Goal: Entertainment & Leisure: Consume media (video, audio)

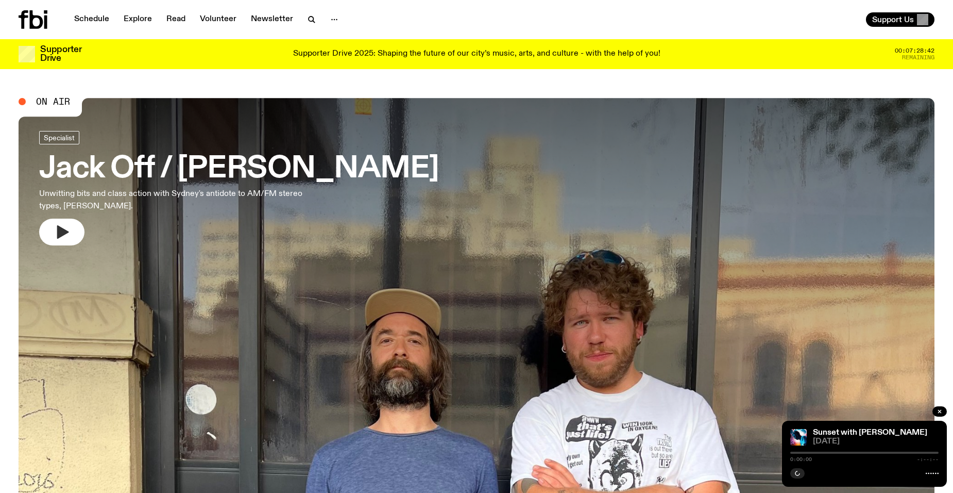
click at [55, 233] on icon "button" at bounding box center [62, 232] width 16 height 16
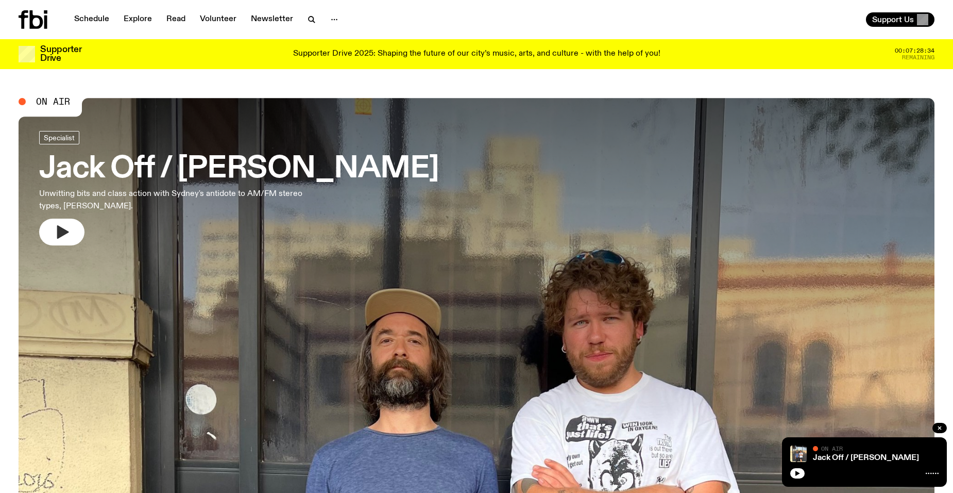
click at [60, 232] on icon "button" at bounding box center [63, 231] width 12 height 13
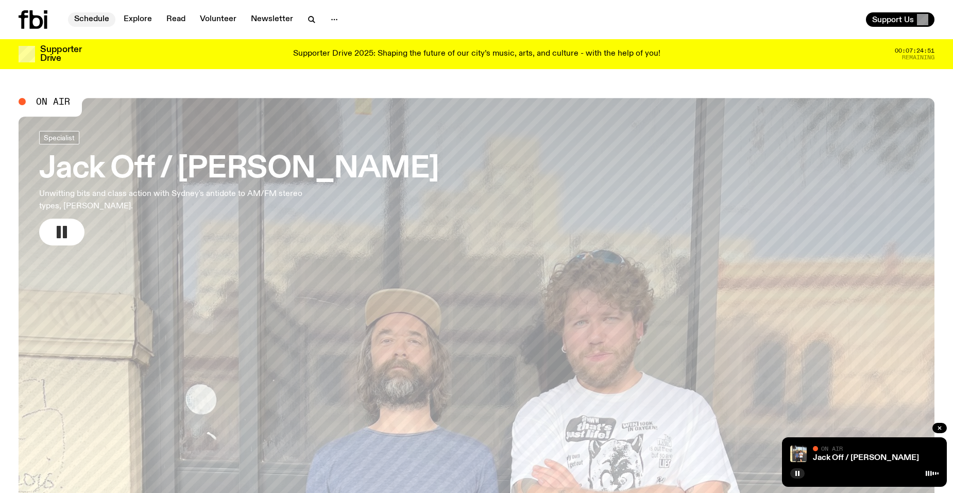
click at [100, 19] on link "Schedule" at bounding box center [91, 19] width 47 height 14
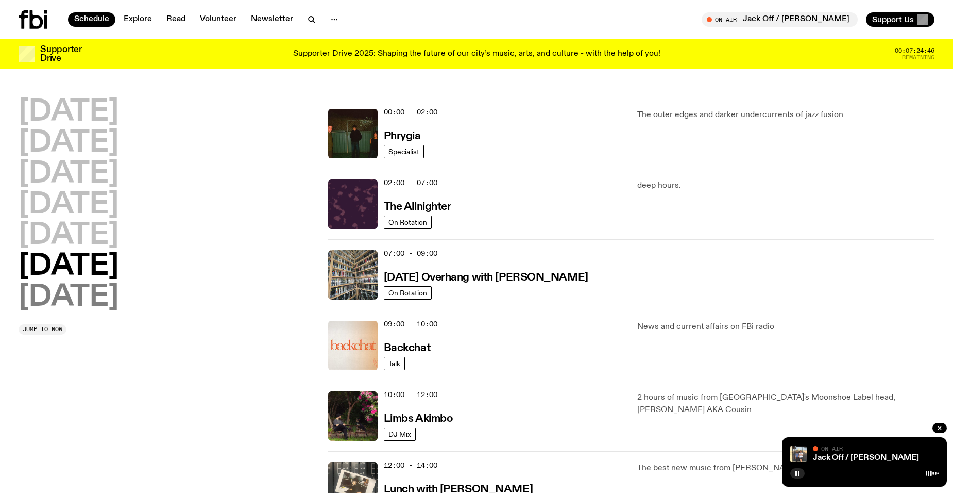
click at [94, 293] on h2 "[DATE]" at bounding box center [69, 297] width 100 height 29
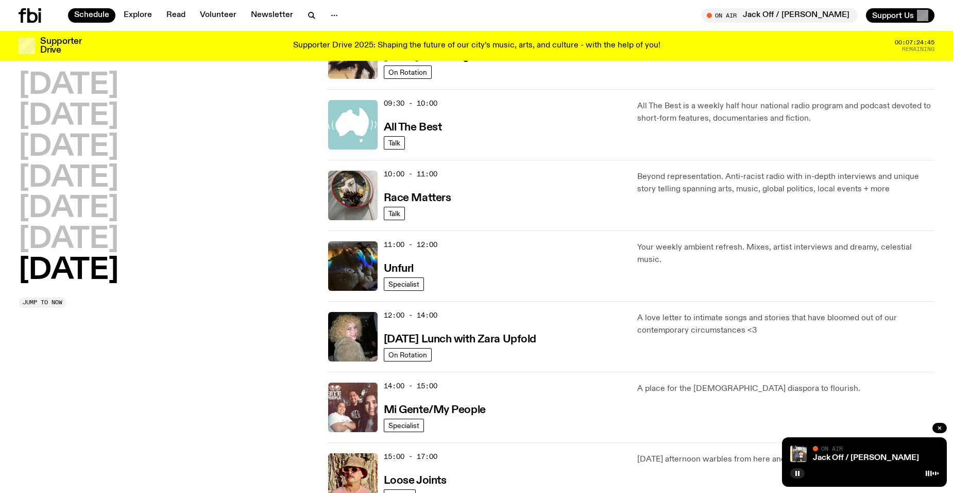
scroll to position [390, 0]
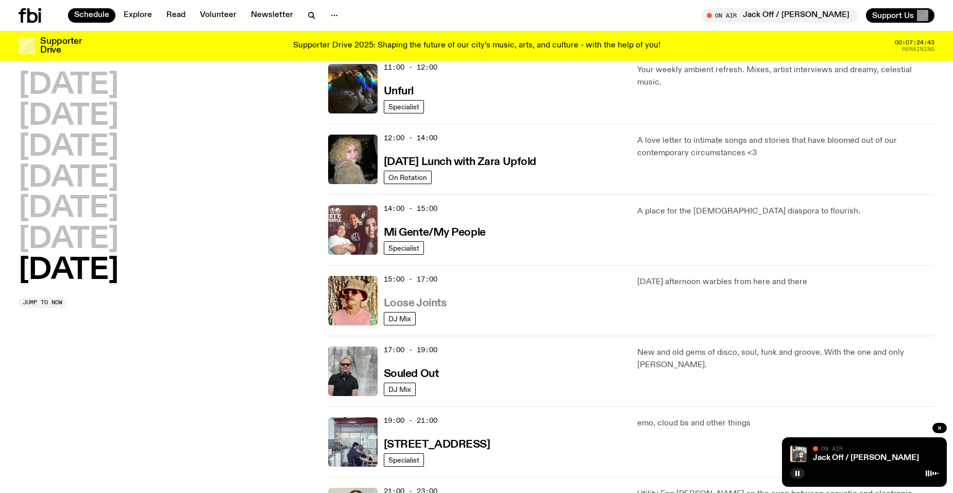
click at [424, 305] on h3 "Loose Joints" at bounding box center [415, 303] width 63 height 11
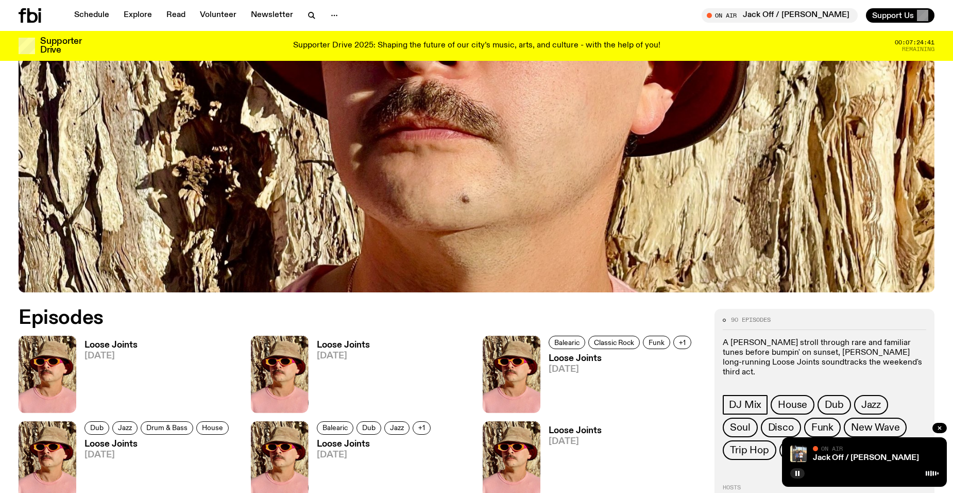
scroll to position [458, 0]
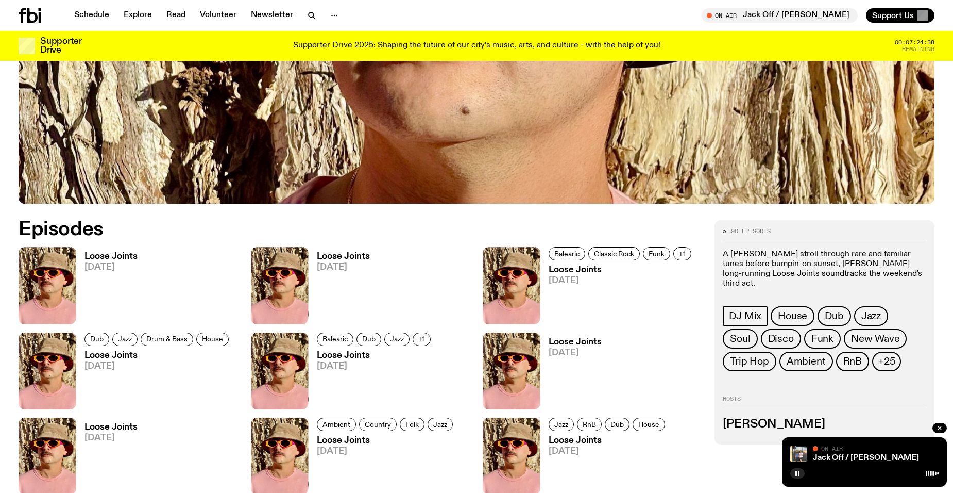
click at [113, 254] on h3 "Loose Joints" at bounding box center [111, 256] width 53 height 9
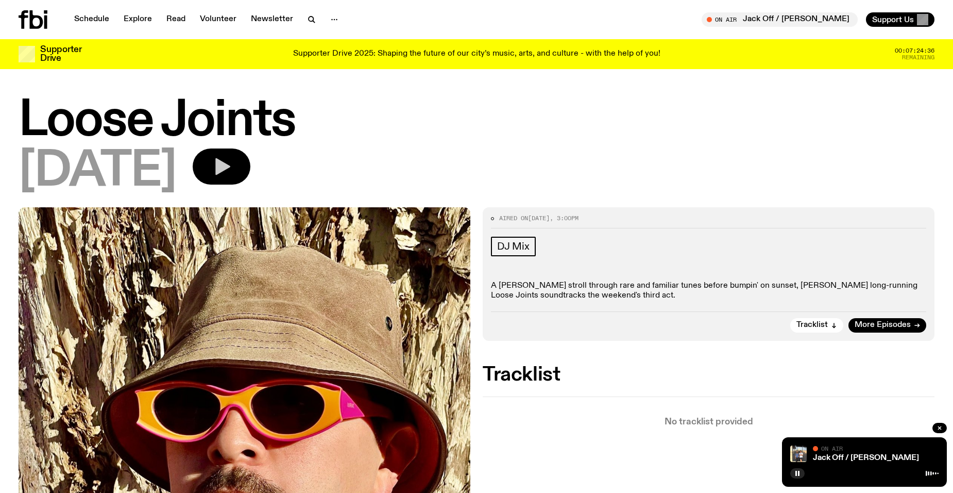
click at [232, 169] on icon "button" at bounding box center [221, 166] width 21 height 21
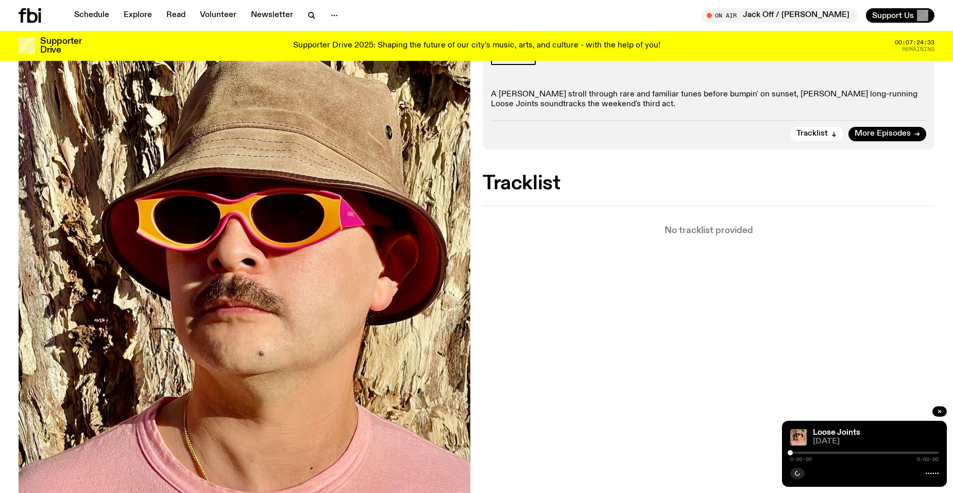
scroll to position [201, 0]
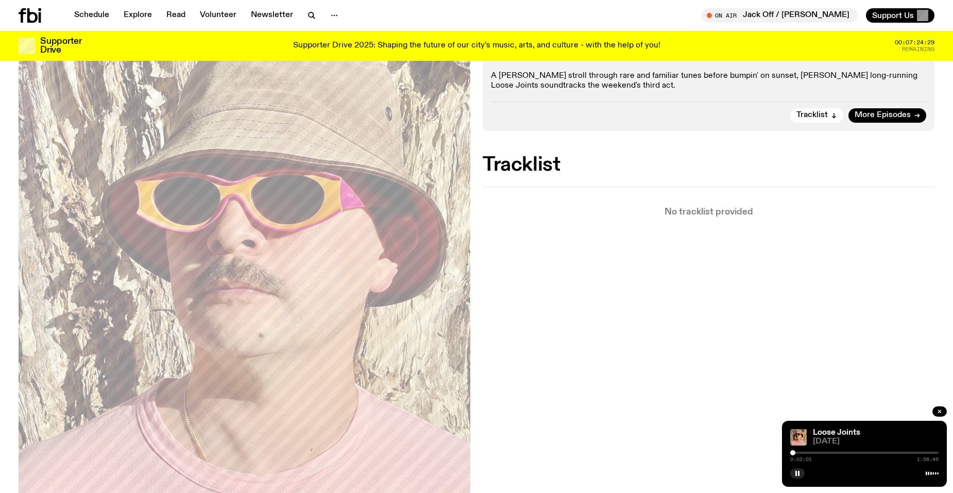
click at [793, 452] on div at bounding box center [792, 452] width 5 height 5
click at [794, 470] on button "button" at bounding box center [797, 473] width 14 height 10
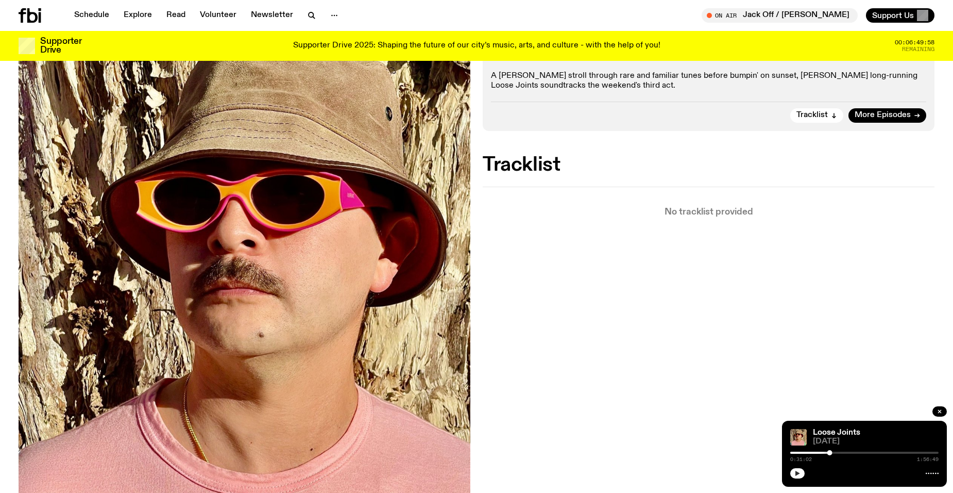
click at [797, 473] on icon "button" at bounding box center [798, 472] width 5 height 5
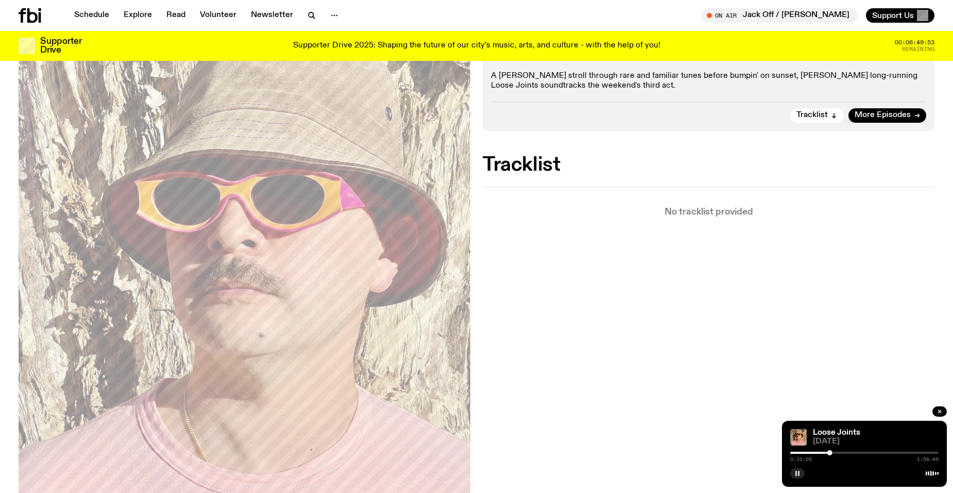
click at [833, 453] on div at bounding box center [864, 452] width 148 height 2
click at [837, 452] on div at bounding box center [864, 452] width 148 height 2
click at [840, 453] on div at bounding box center [864, 452] width 148 height 2
click at [846, 452] on div at bounding box center [864, 452] width 148 height 2
click at [798, 474] on icon "button" at bounding box center [798, 473] width 6 height 6
